Goal: Register for event/course

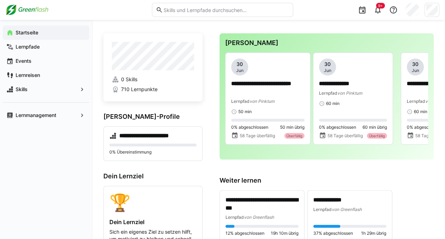
click at [193, 16] on eds-input at bounding box center [222, 10] width 141 height 14
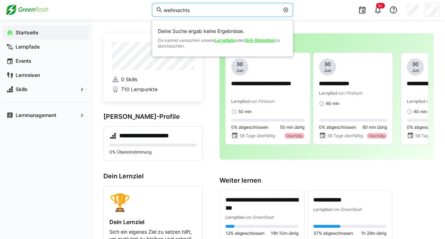
type input "weihnachts"
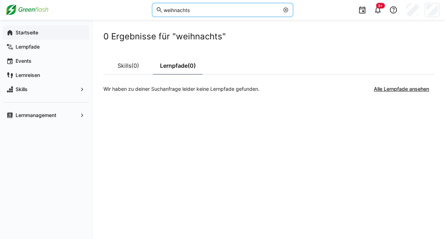
click at [51, 32] on span "Startseite" at bounding box center [50, 32] width 71 height 7
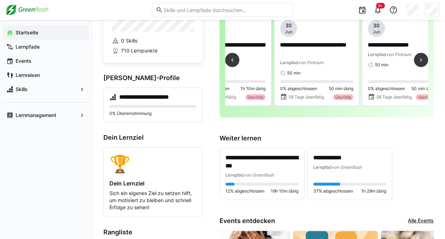
scroll to position [0, 482]
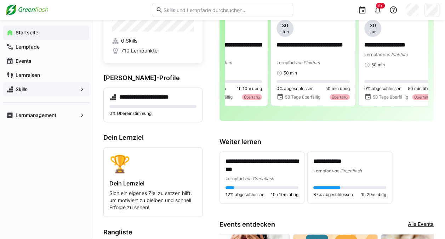
click at [38, 90] on span "Skills" at bounding box center [46, 89] width 63 height 7
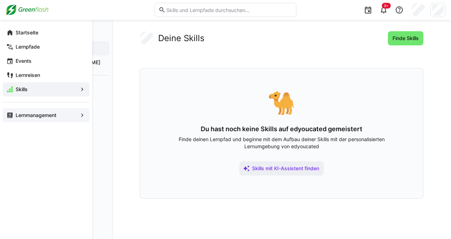
click at [47, 111] on div "Lernmanagement" at bounding box center [46, 115] width 86 height 14
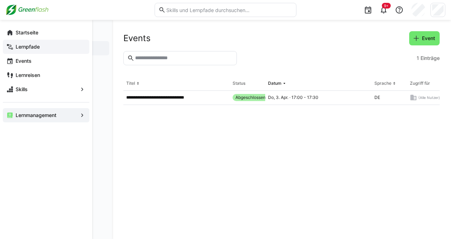
click at [0, 0] on app-navigation-label "Lernpfade" at bounding box center [0, 0] width 0 height 0
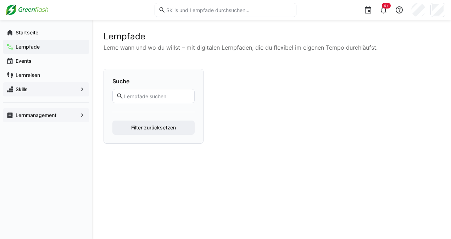
click at [55, 87] on span "Skills" at bounding box center [46, 89] width 63 height 7
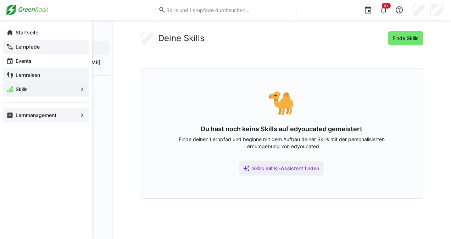
click at [52, 80] on div "Lernreisen" at bounding box center [46, 75] width 86 height 14
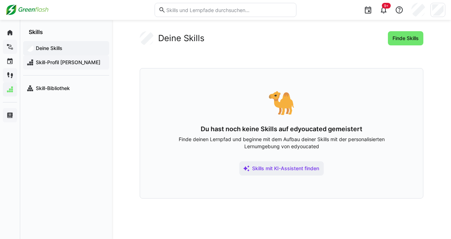
click at [57, 64] on span "Skill-Profil [PERSON_NAME]" at bounding box center [70, 62] width 71 height 7
click at [57, 83] on div "Skill-Bibliothek" at bounding box center [66, 88] width 86 height 14
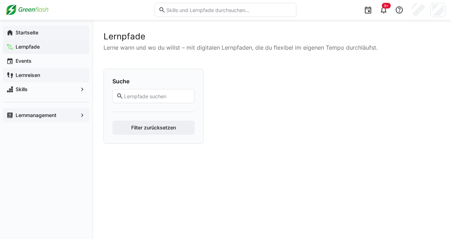
click at [0, 0] on app-navigation-label "Startseite" at bounding box center [0, 0] width 0 height 0
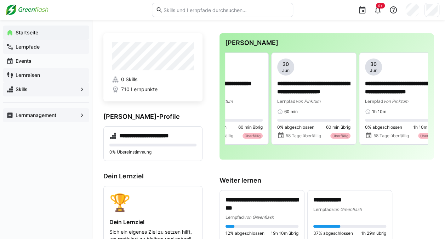
scroll to position [0, 218]
click at [81, 111] on div "Lernmanagement" at bounding box center [46, 115] width 86 height 14
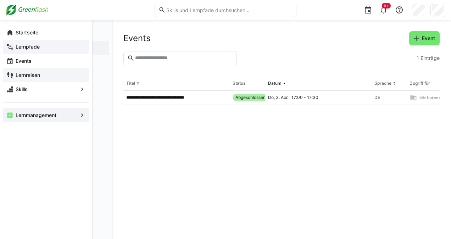
click at [0, 83] on div "Startseite Lernpfade Events Lernreisen Skills Lernmanagement" at bounding box center [46, 74] width 92 height 108
click at [0, 0] on app-navigation-label "Skills" at bounding box center [0, 0] width 0 height 0
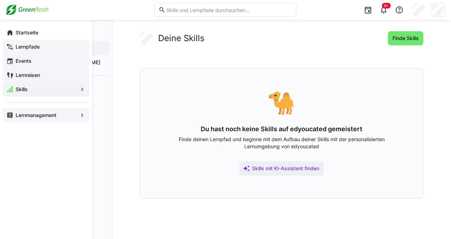
click at [0, 0] on app-navigation-label "Events" at bounding box center [0, 0] width 0 height 0
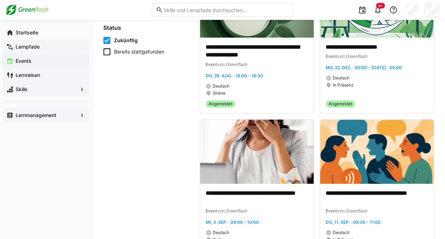
scroll to position [107, 0]
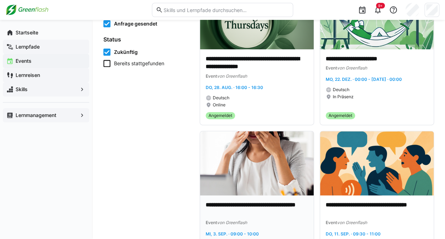
click at [274, 237] on div "**********" at bounding box center [257, 227] width 102 height 53
